Goal: Find specific page/section

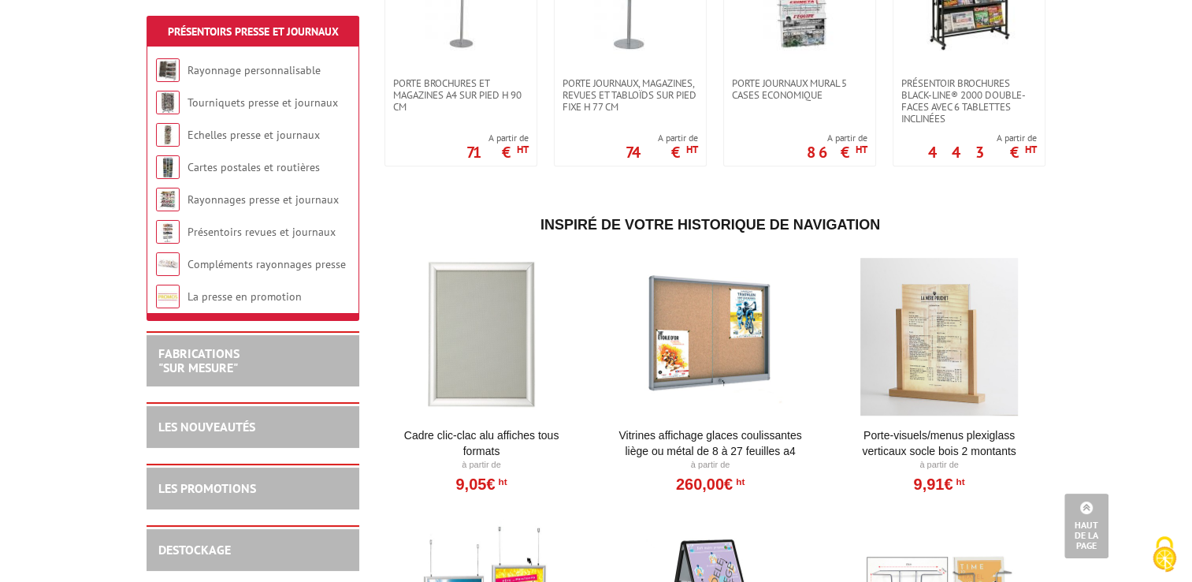
scroll to position [919, 0]
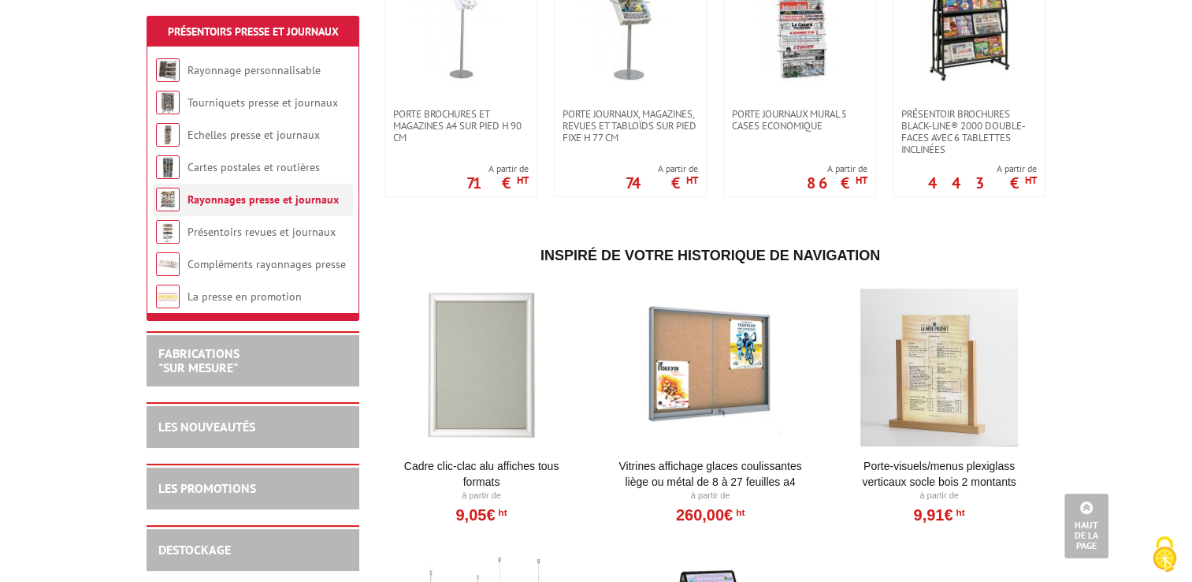
click at [223, 201] on link "Rayonnages presse et journaux" at bounding box center [263, 199] width 151 height 14
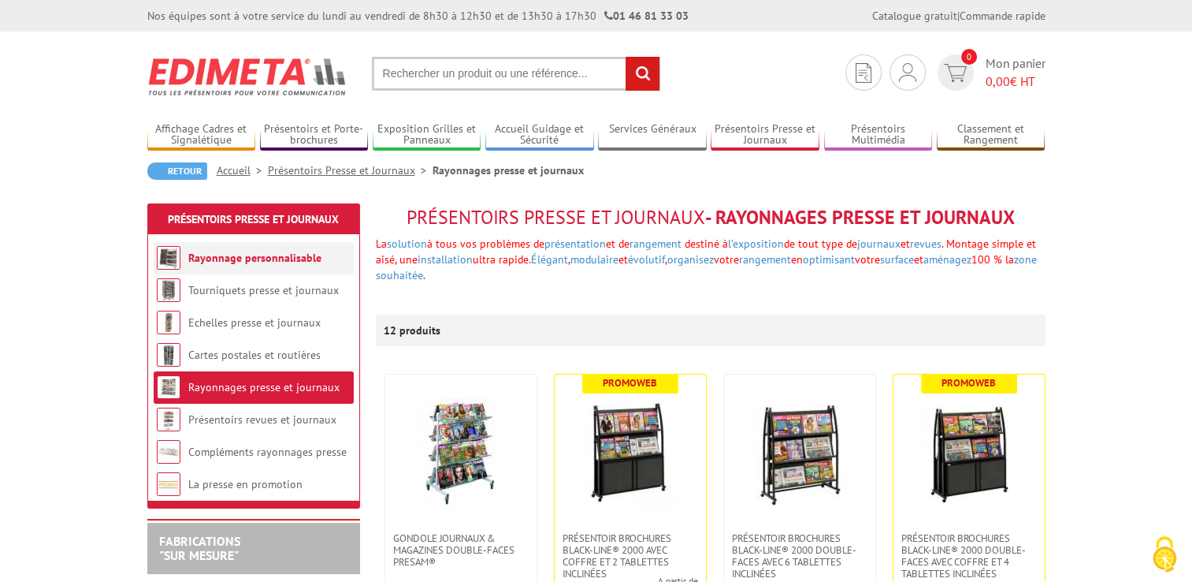
click at [209, 256] on link "Rayonnage personnalisable" at bounding box center [254, 258] width 133 height 14
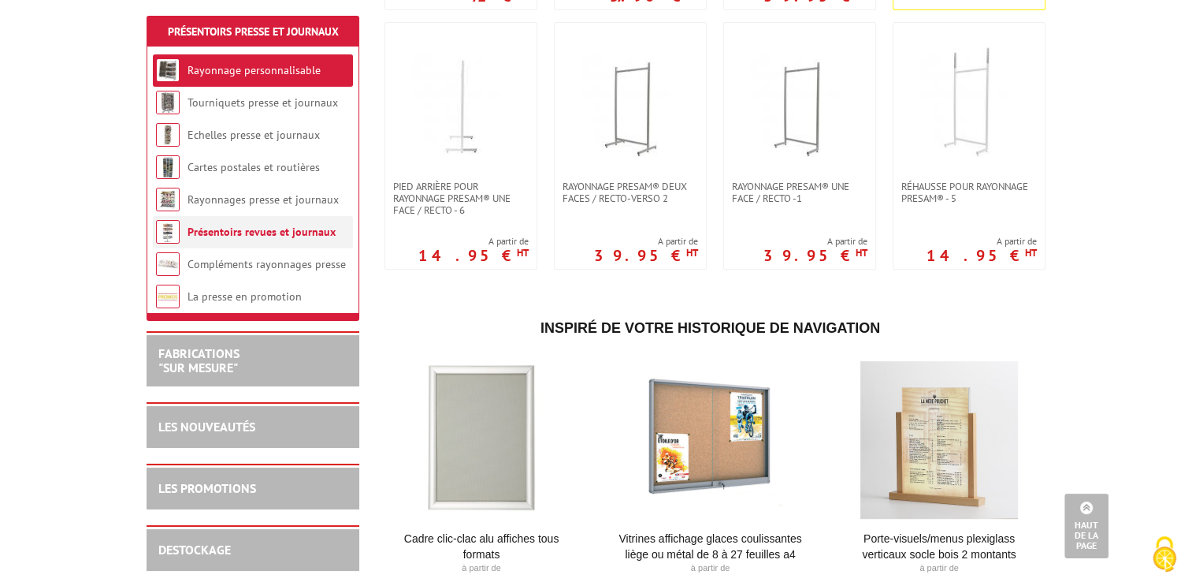
scroll to position [394, 0]
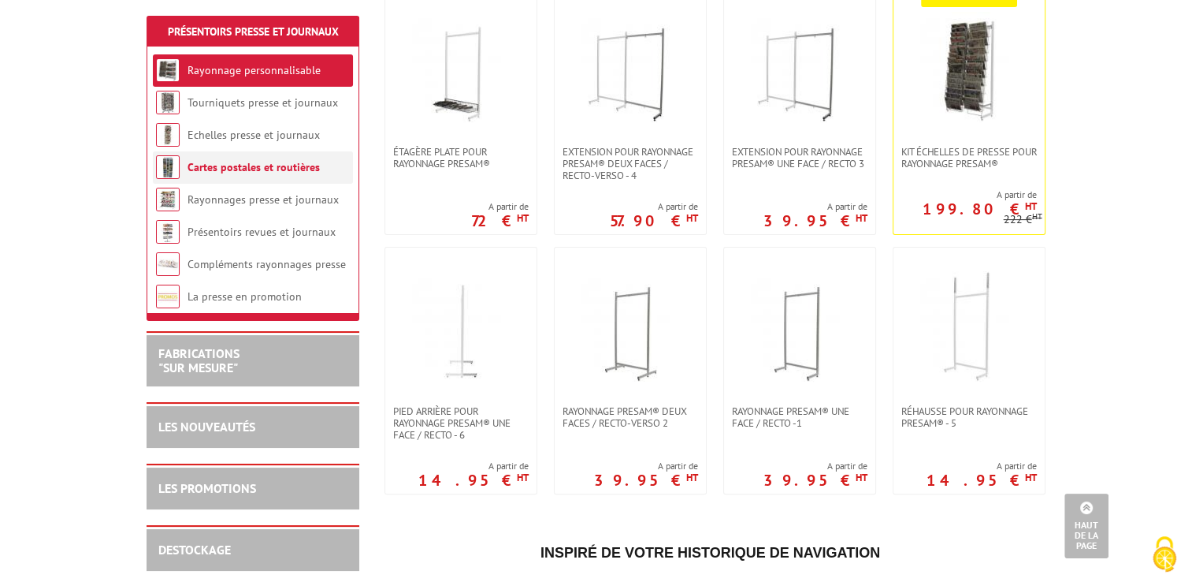
click at [220, 171] on link "Cartes postales et routières" at bounding box center [254, 167] width 132 height 14
